Goal: Find specific page/section: Find specific page/section

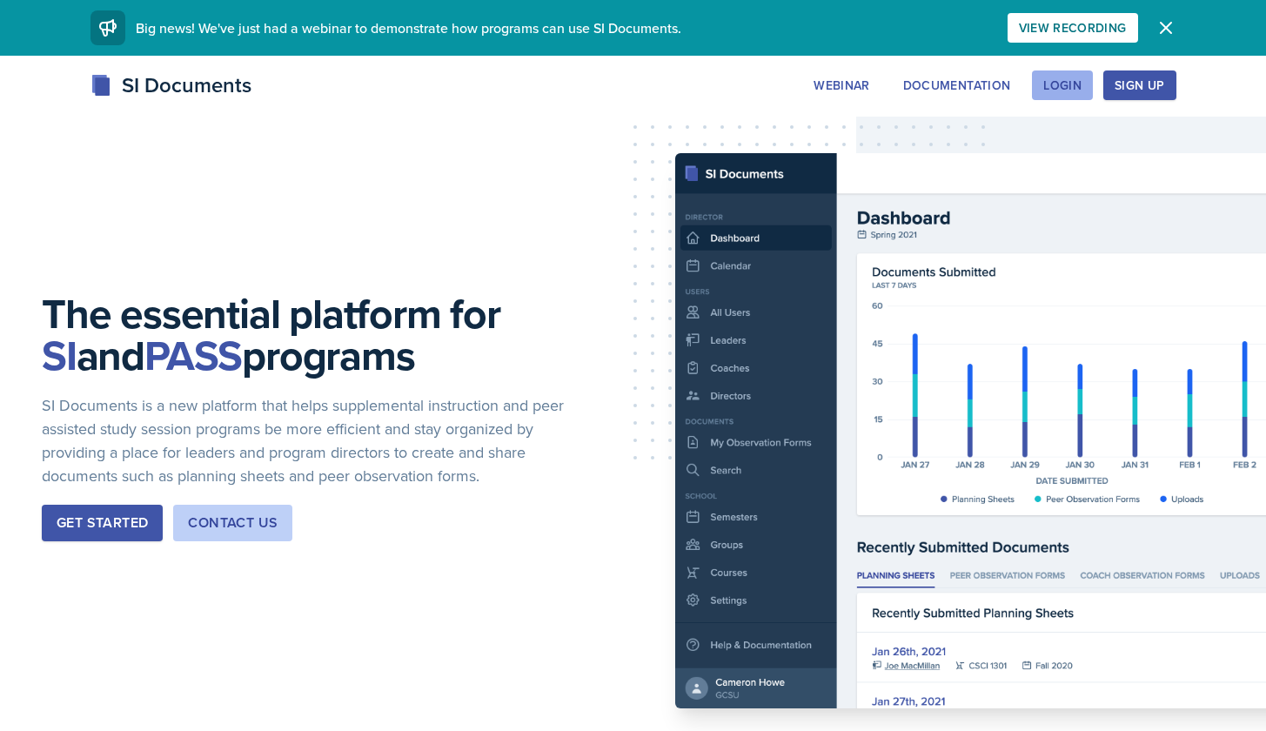
click at [1075, 86] on div "Login" at bounding box center [1062, 85] width 38 height 14
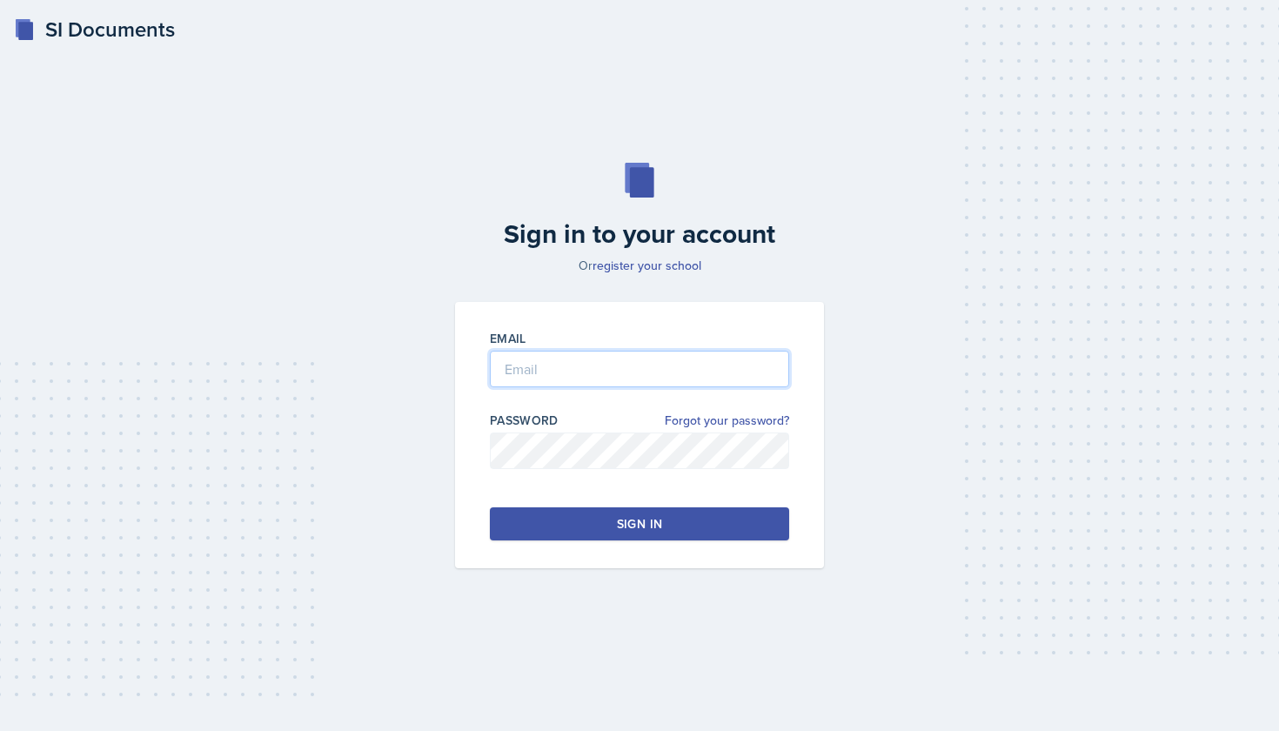
type input "[EMAIL_ADDRESS][DOMAIN_NAME]"
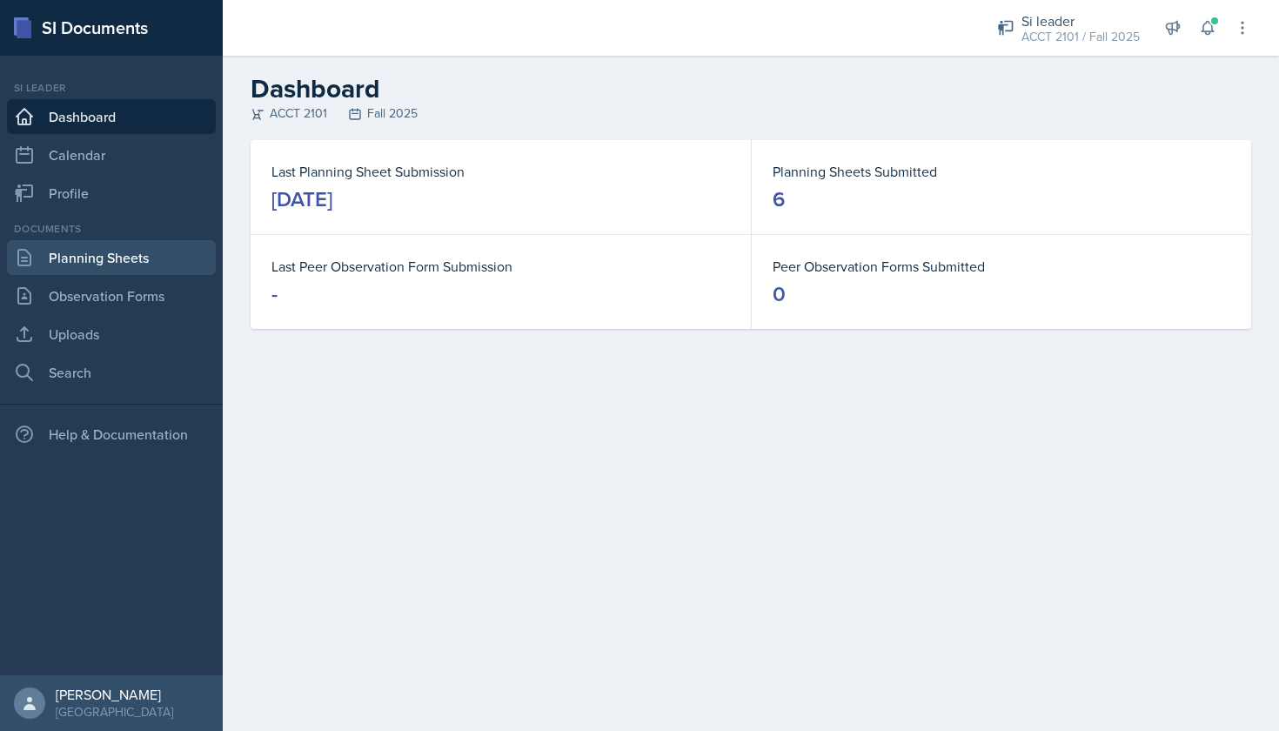
click at [126, 264] on link "Planning Sheets" at bounding box center [111, 257] width 209 height 35
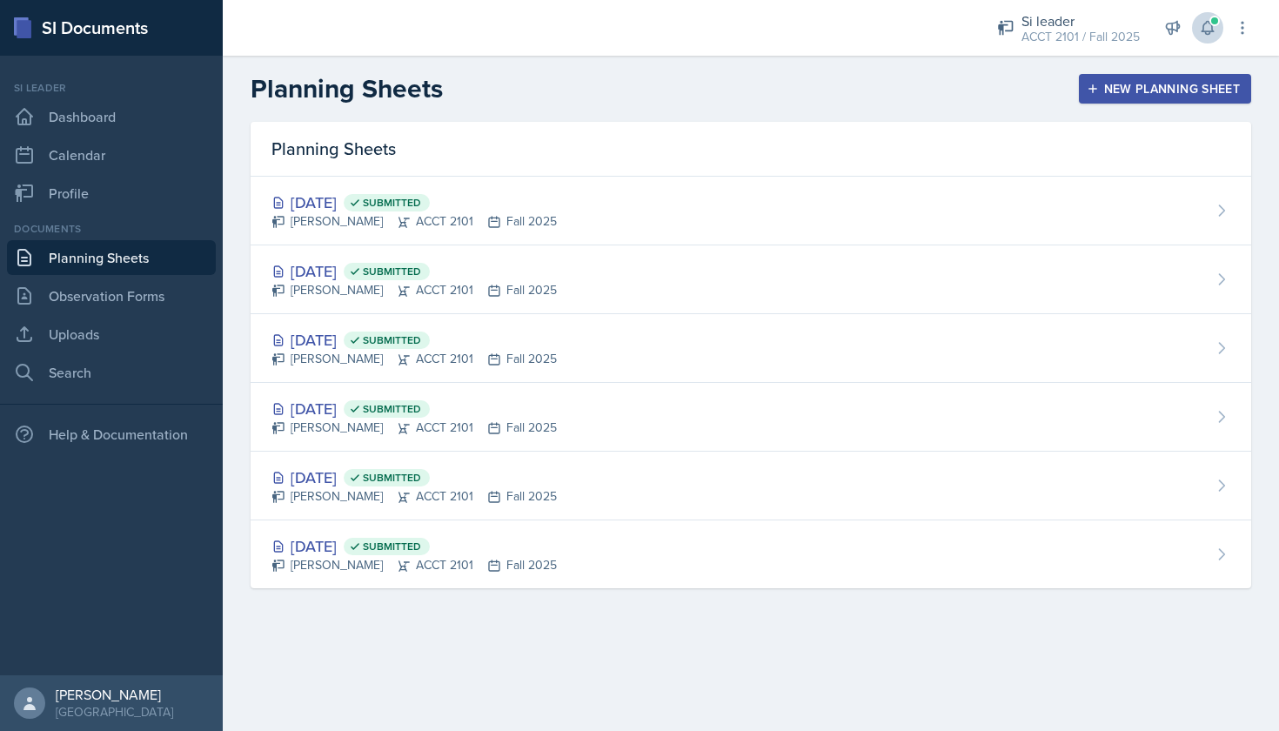
click at [1213, 29] on icon at bounding box center [1207, 27] width 17 height 17
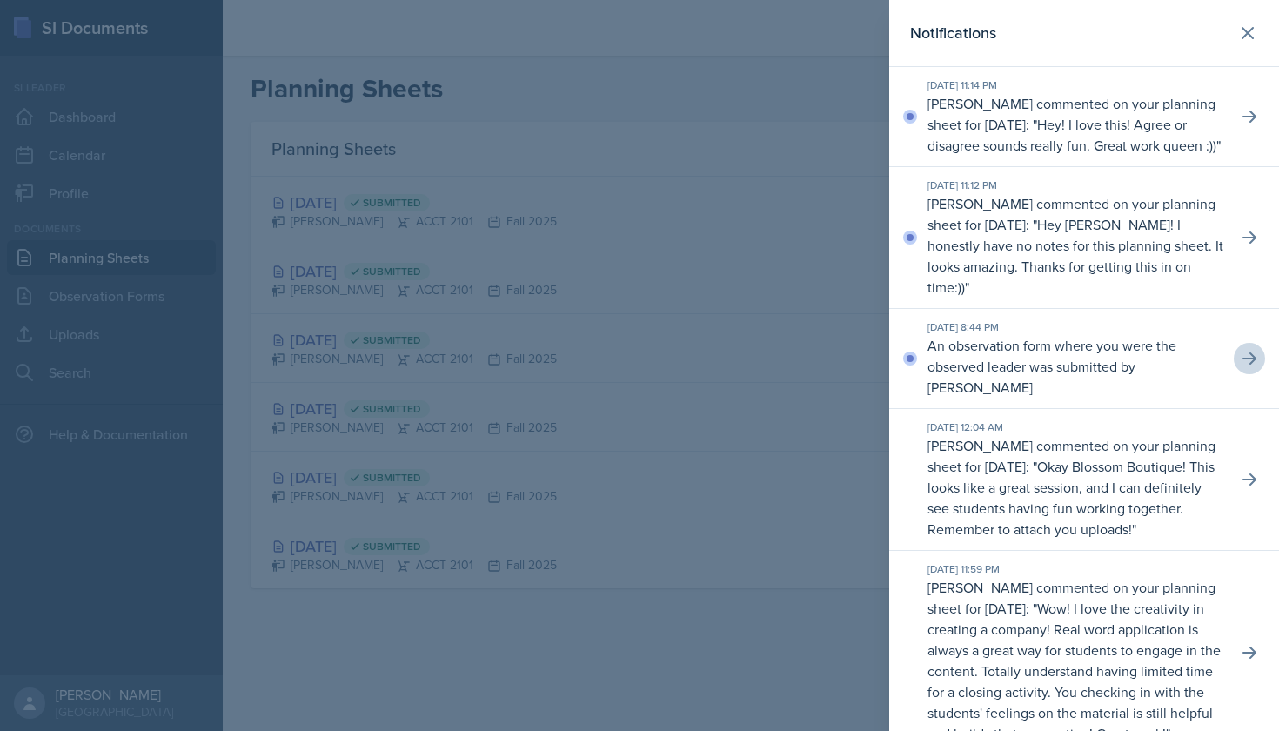
click at [1248, 374] on button at bounding box center [1249, 358] width 31 height 31
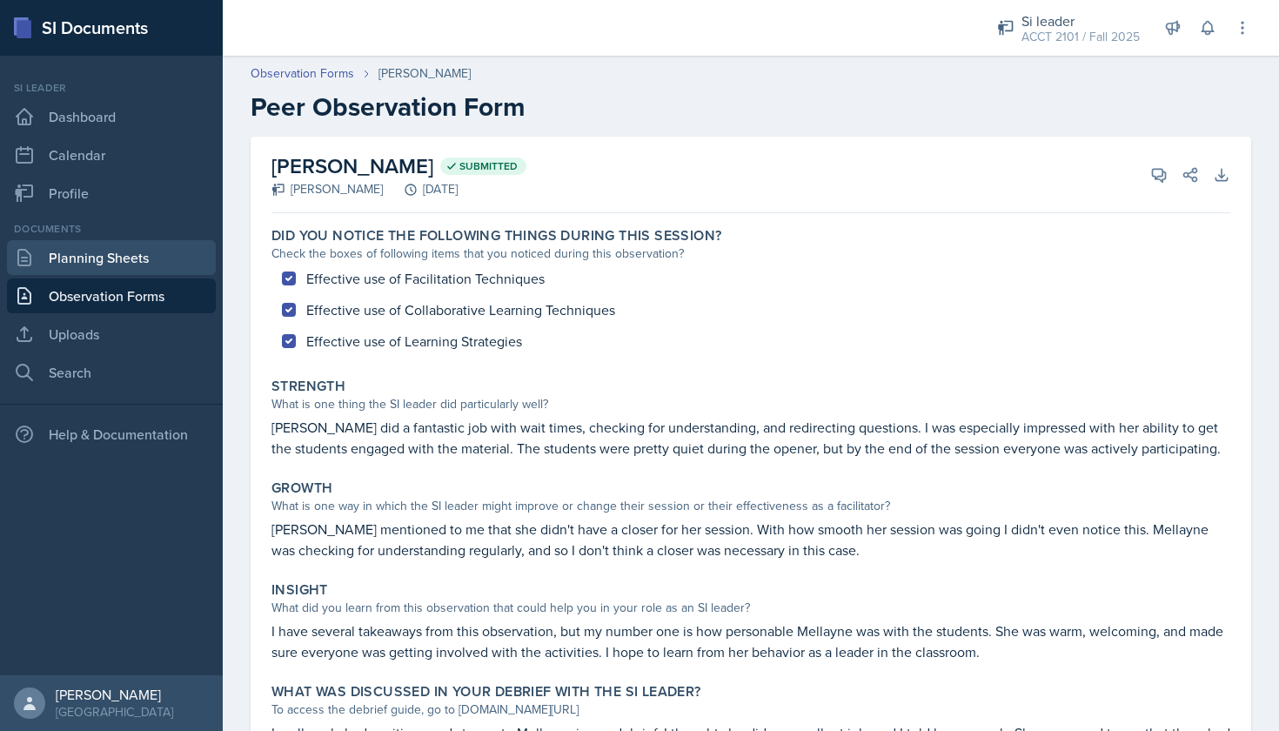
click at [137, 250] on link "Planning Sheets" at bounding box center [111, 257] width 209 height 35
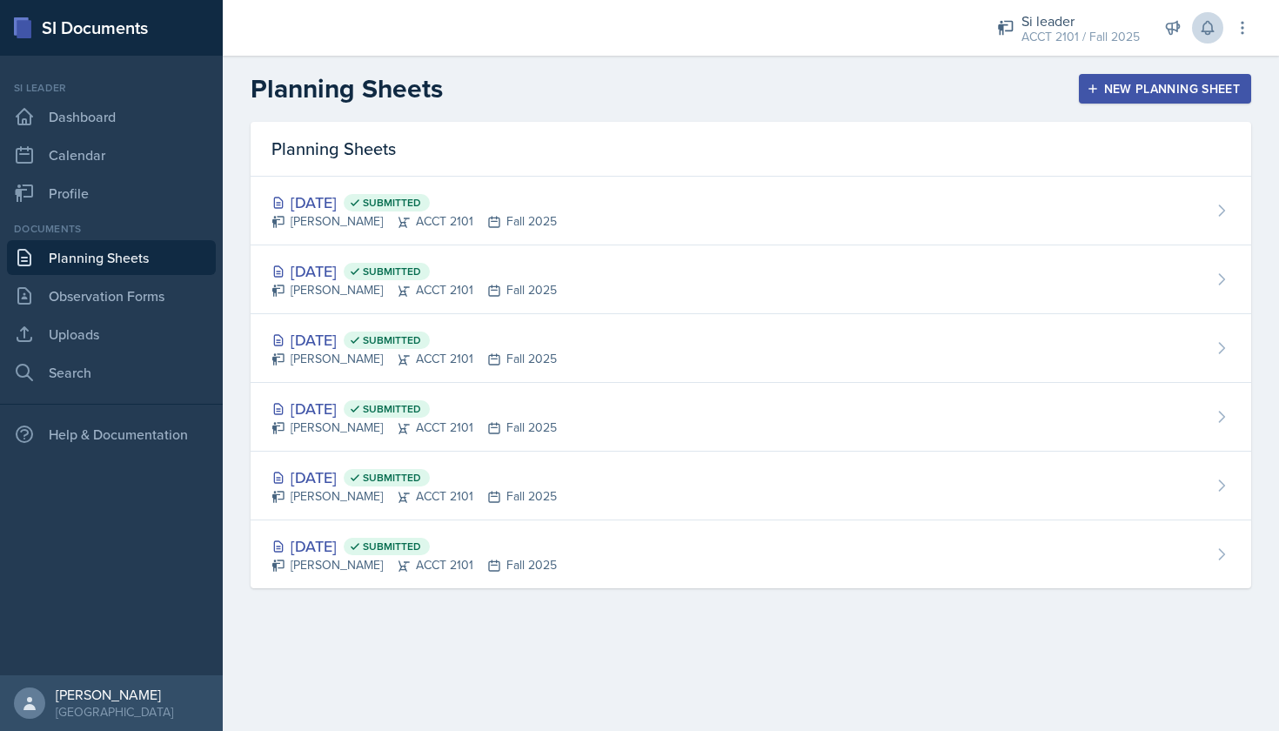
click at [1208, 26] on icon at bounding box center [1207, 27] width 17 height 17
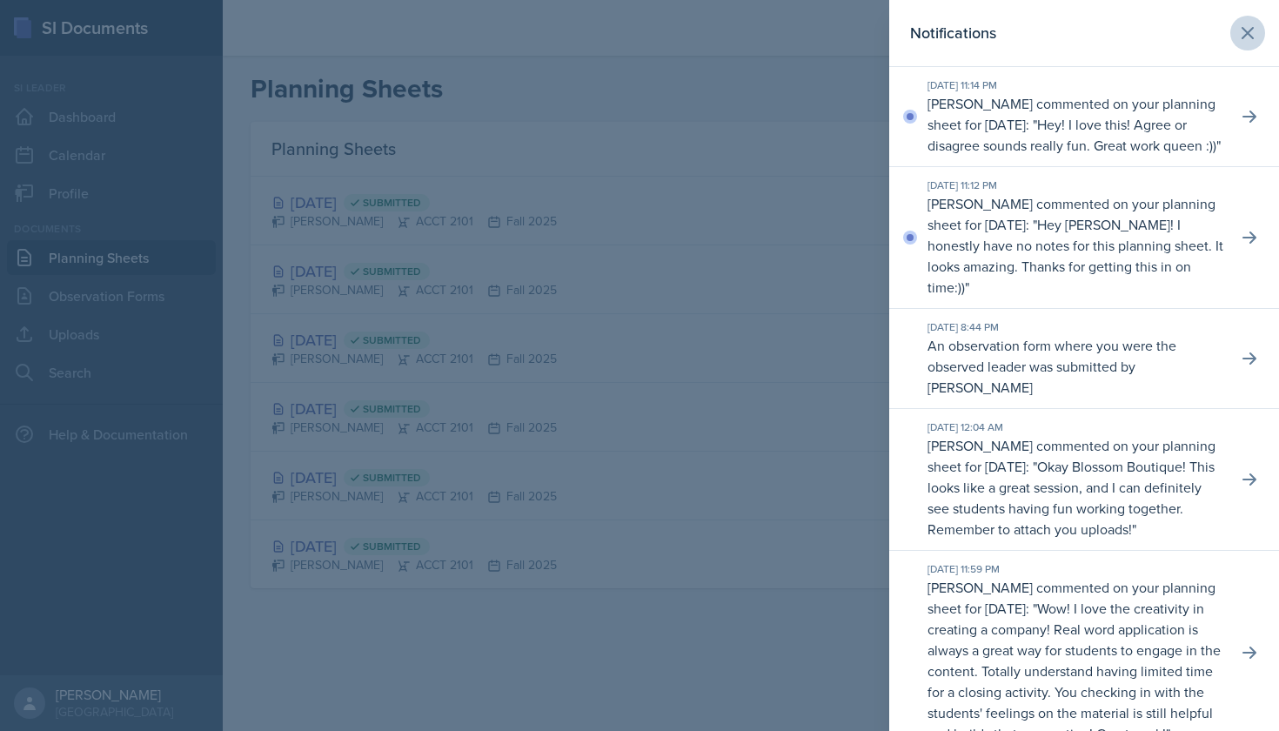
click at [1238, 34] on icon at bounding box center [1247, 33] width 21 height 21
